Goal: Transaction & Acquisition: Purchase product/service

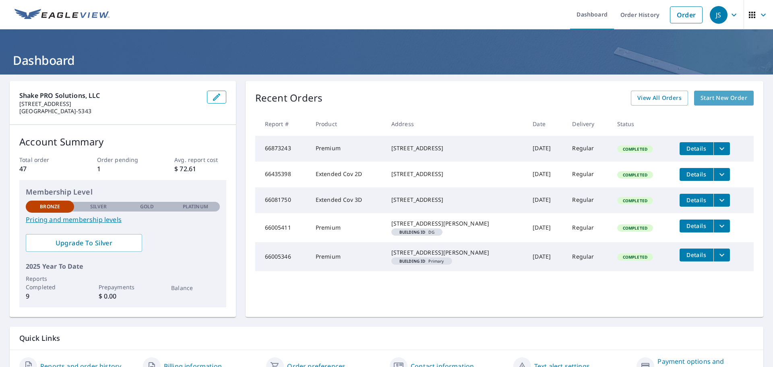
click at [708, 99] on span "Start New Order" at bounding box center [724, 98] width 47 height 10
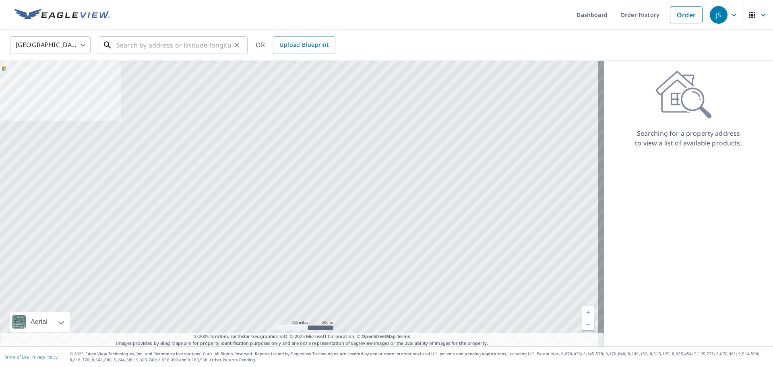
click at [194, 44] on input "text" at bounding box center [173, 45] width 115 height 23
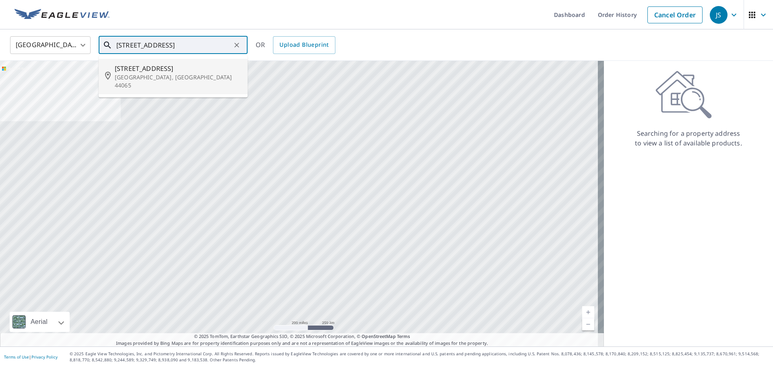
click at [159, 72] on span "[STREET_ADDRESS]" at bounding box center [178, 69] width 126 height 10
type input "[STREET_ADDRESS]"
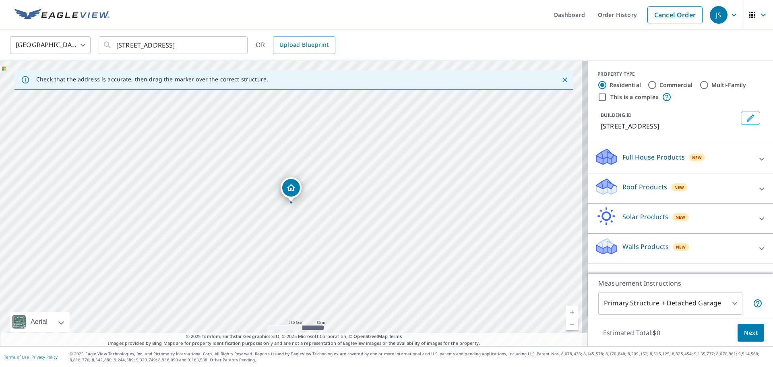
click at [629, 185] on p "Roof Products" at bounding box center [645, 187] width 45 height 10
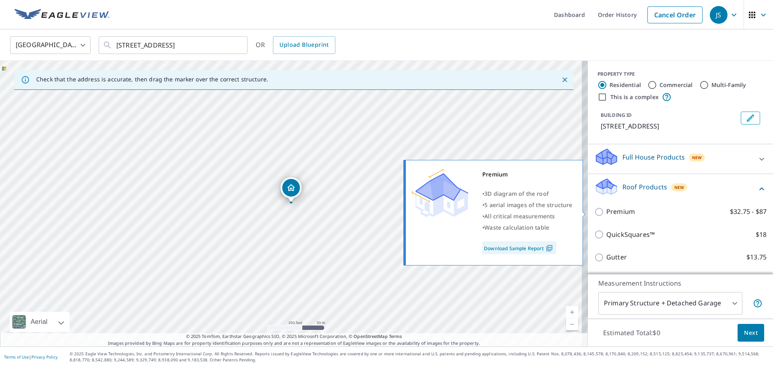
click at [594, 211] on input "Premium $32.75 - $87" at bounding box center [600, 212] width 12 height 10
checkbox input "true"
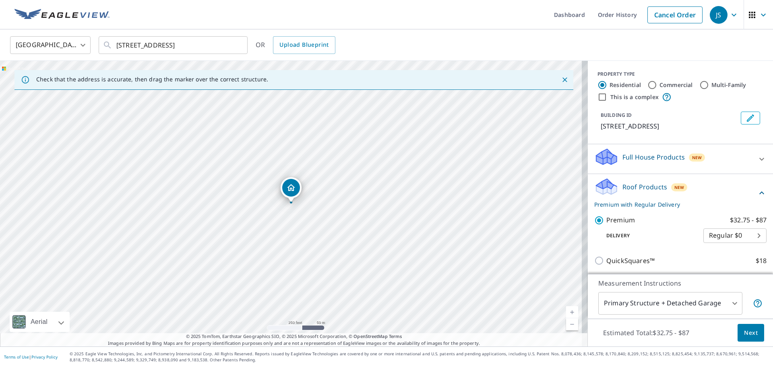
click at [747, 329] on span "Next" at bounding box center [751, 333] width 14 height 10
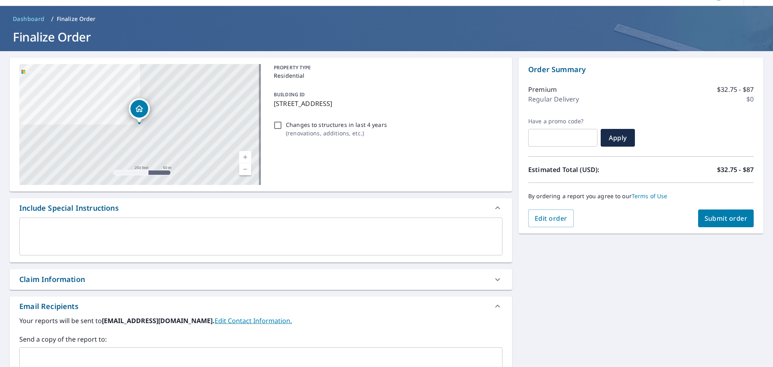
scroll to position [24, 0]
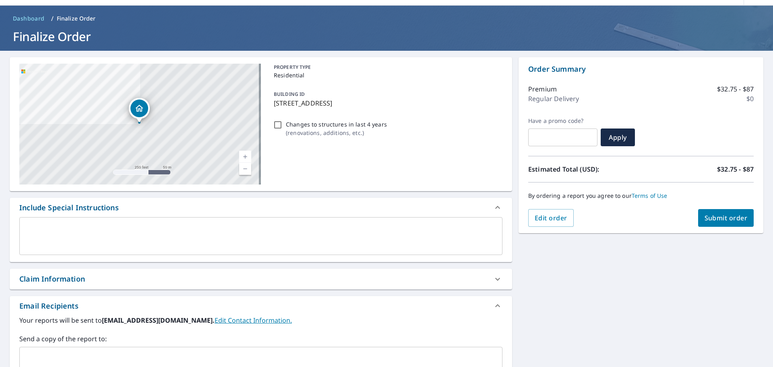
click at [349, 222] on div "x ​" at bounding box center [260, 236] width 483 height 38
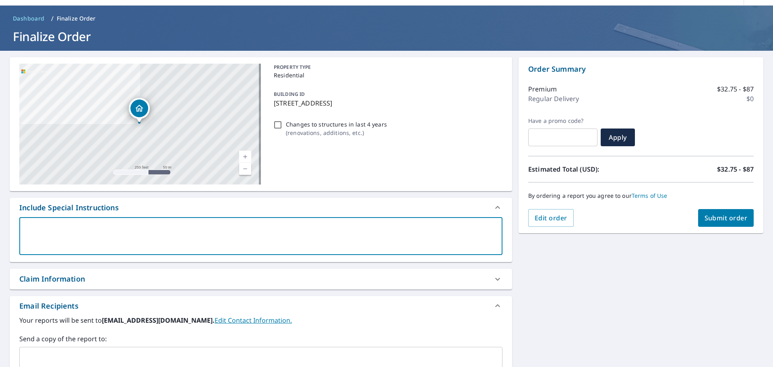
type textarea "2"
type textarea "x"
type textarea "2"
type textarea "x"
type textarea "2 b"
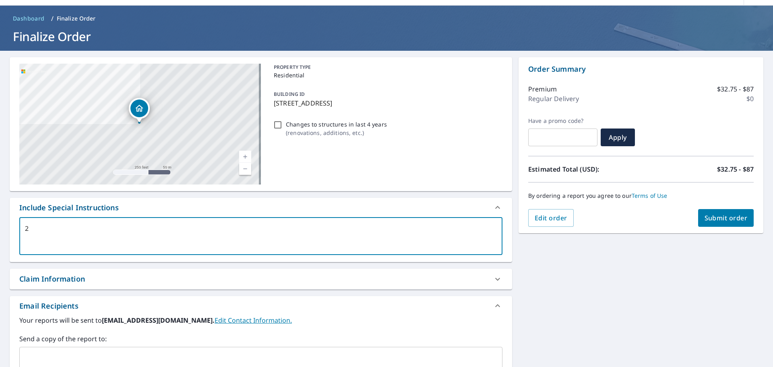
type textarea "x"
type textarea "2 bu"
type textarea "x"
type textarea "2 [PERSON_NAME]"
type textarea "x"
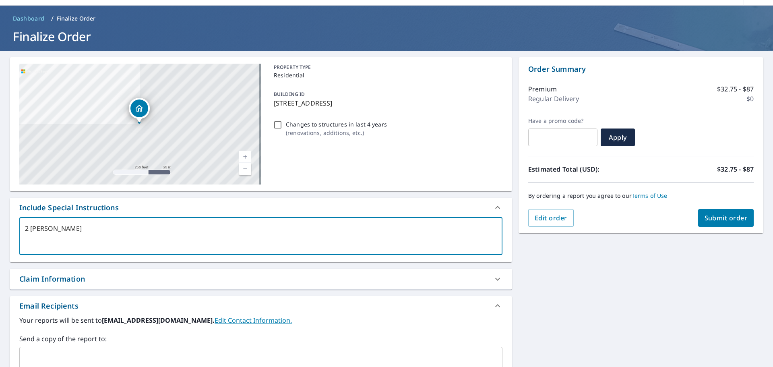
type textarea "2 buil"
type textarea "x"
type textarea "2 build"
type textarea "x"
type textarea "2 buildi"
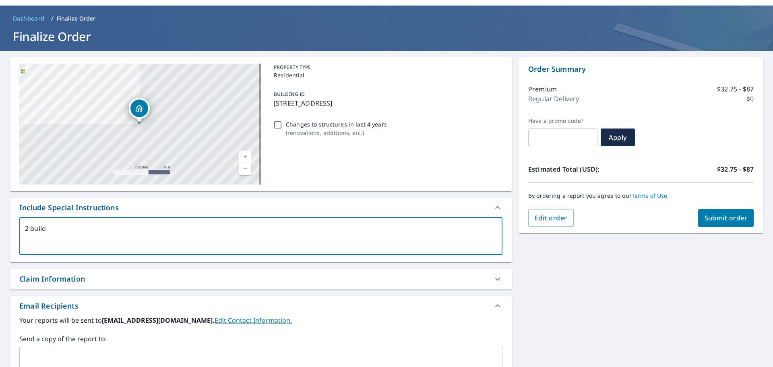
type textarea "x"
type textarea "2 building"
type textarea "x"
type textarea "2 buildings"
type textarea "x"
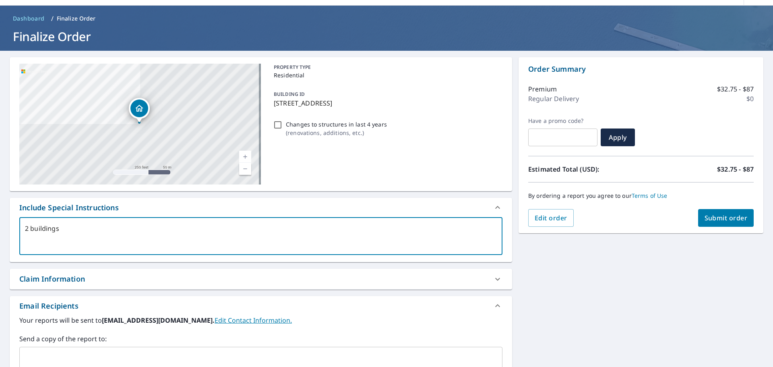
type textarea "2 buildings"
type textarea "x"
type textarea "2 buildings H"
type textarea "x"
type textarea "2 buildings Ho"
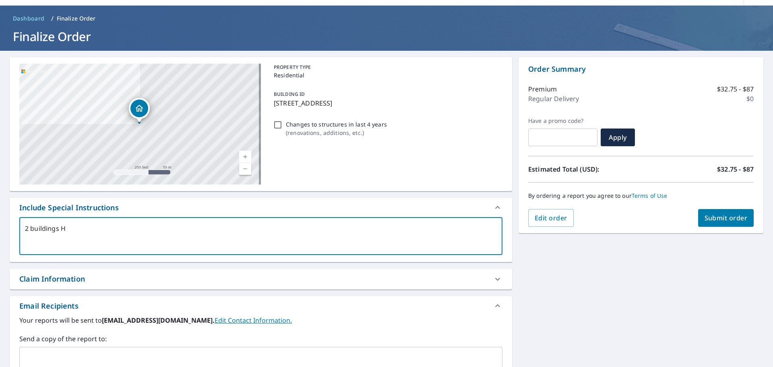
type textarea "x"
type textarea "2 buildings Hou"
type textarea "x"
type textarea "2 buildings Hous"
type textarea "x"
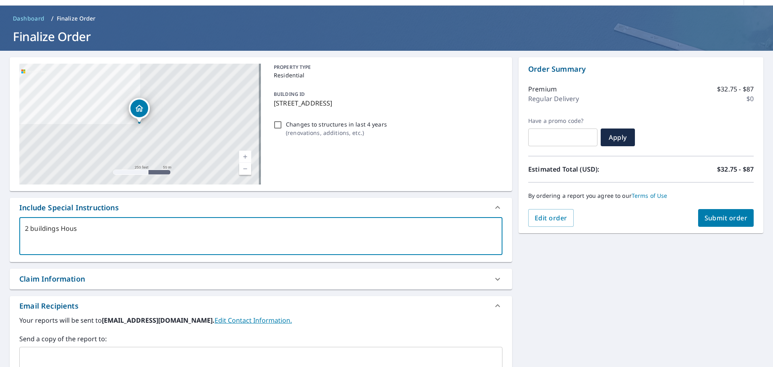
type textarea "2 buildings House"
type textarea "x"
type textarea "2 buildings House"
type textarea "x"
type textarea "2 buildings House a"
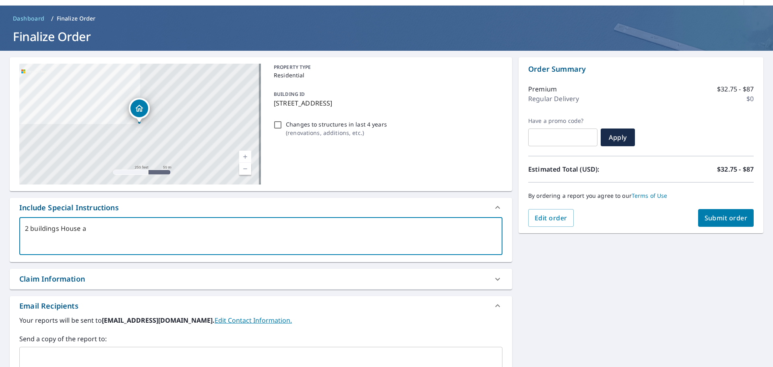
type textarea "x"
type textarea "2 buildings House an"
type textarea "x"
type textarea "2 buildings House and"
type textarea "x"
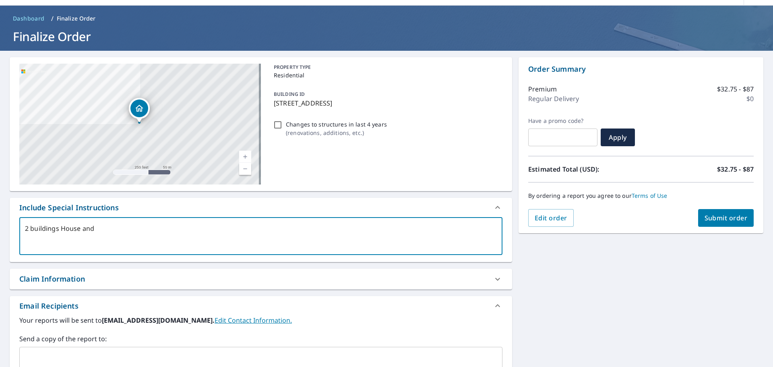
type textarea "2 buildings House and"
type textarea "x"
type textarea "2 buildings House and b"
type textarea "x"
type textarea "2 buildings House and ba"
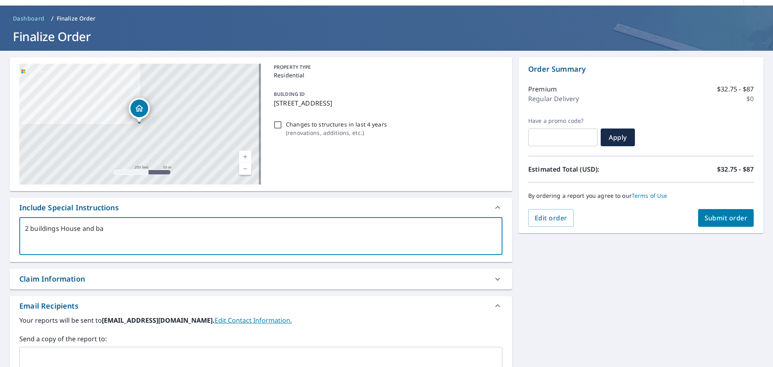
type textarea "x"
type textarea "2 buildings House and bar"
type textarea "x"
type textarea "2 buildings House and barn"
type textarea "x"
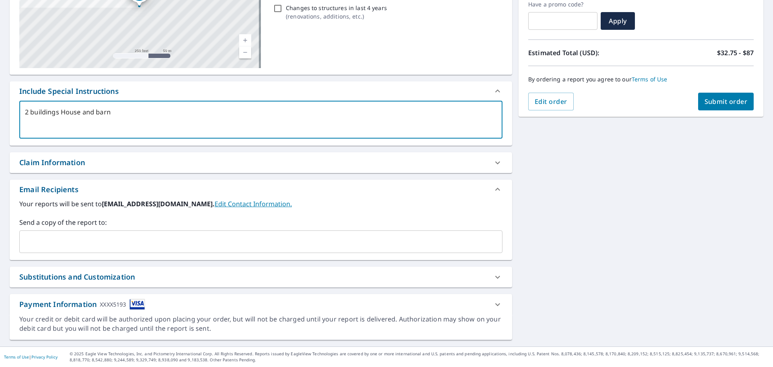
scroll to position [0, 0]
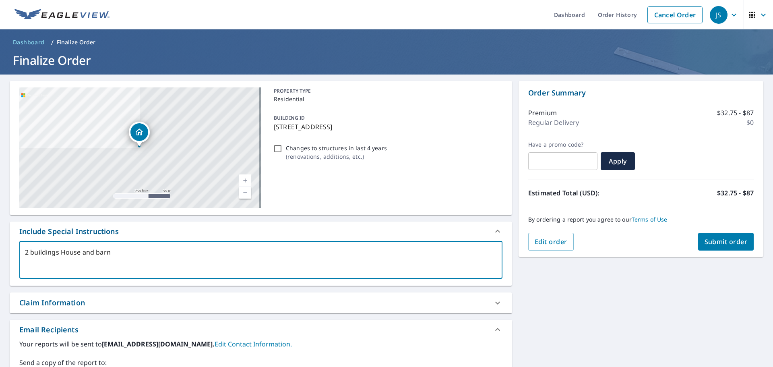
type textarea "2 buildings House and barn"
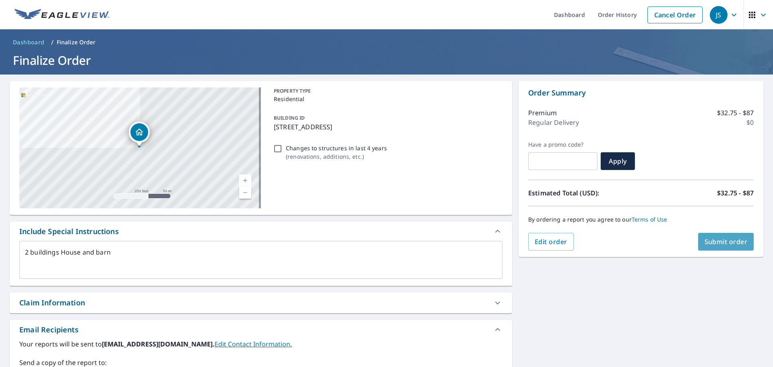
click at [710, 238] on span "Submit order" at bounding box center [726, 241] width 43 height 9
type textarea "x"
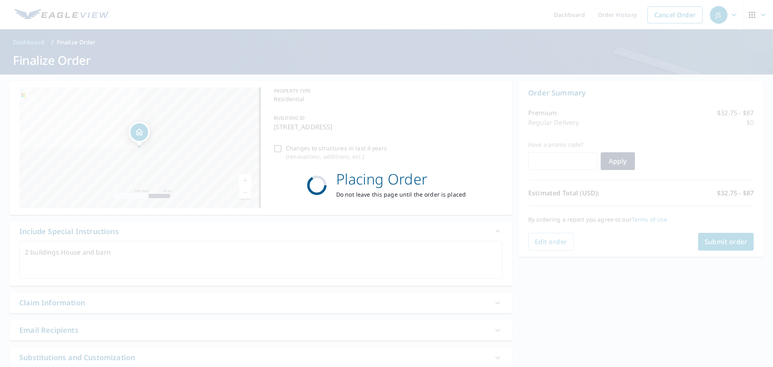
click at [710, 238] on div "Placing Order Do not leave this page until the order is placed" at bounding box center [386, 183] width 773 height 367
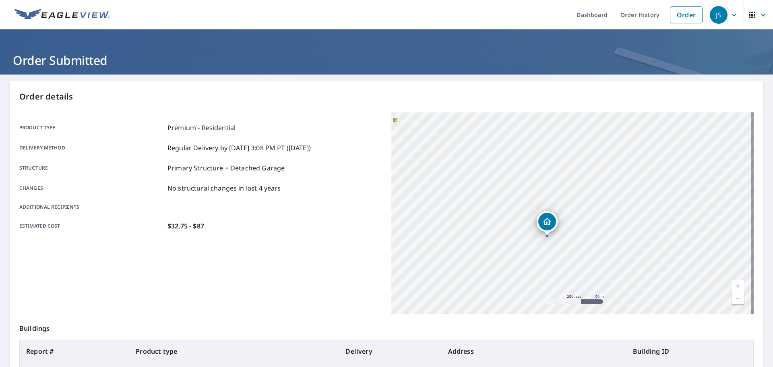
drag, startPoint x: 579, startPoint y: 216, endPoint x: 554, endPoint y: 239, distance: 33.9
click at [554, 239] on div "[STREET_ADDRESS]" at bounding box center [572, 212] width 362 height 201
drag, startPoint x: 546, startPoint y: 219, endPoint x: 569, endPoint y: 212, distance: 23.3
click at [569, 212] on icon "Dropped pin, building 1, Residential property, 12100 Pekin Rd Newbury, OH 44065" at bounding box center [573, 214] width 10 height 10
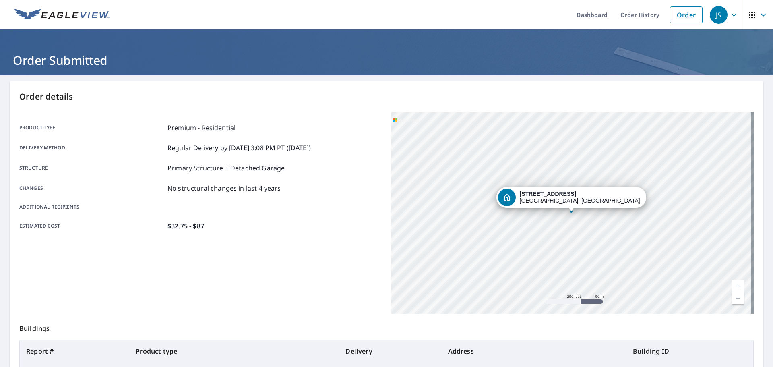
click at [592, 216] on div "[STREET_ADDRESS]" at bounding box center [572, 212] width 362 height 201
click at [598, 195] on div "[STREET_ADDRESS]" at bounding box center [572, 212] width 362 height 201
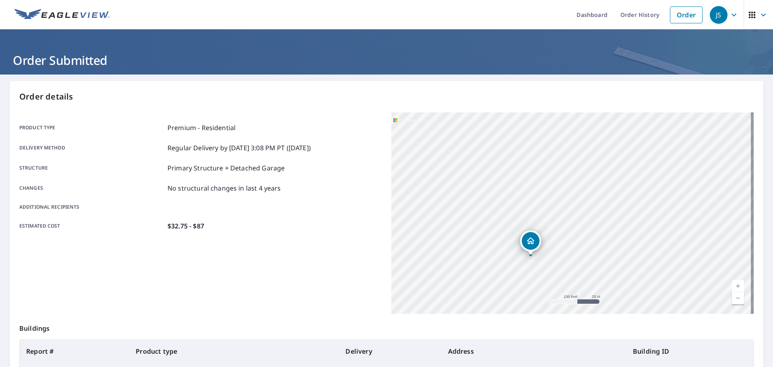
drag, startPoint x: 546, startPoint y: 207, endPoint x: 477, endPoint y: 263, distance: 88.7
click at [477, 263] on div "[STREET_ADDRESS]" at bounding box center [572, 212] width 362 height 201
drag, startPoint x: 487, startPoint y: 253, endPoint x: 372, endPoint y: 247, distance: 115.7
click at [372, 247] on div "Product type Premium - Residential Delivery method Regular Delivery by [DATE] 3…" at bounding box center [386, 212] width 735 height 201
click at [410, 234] on div "[STREET_ADDRESS]" at bounding box center [572, 212] width 362 height 201
